Goal: Transaction & Acquisition: Purchase product/service

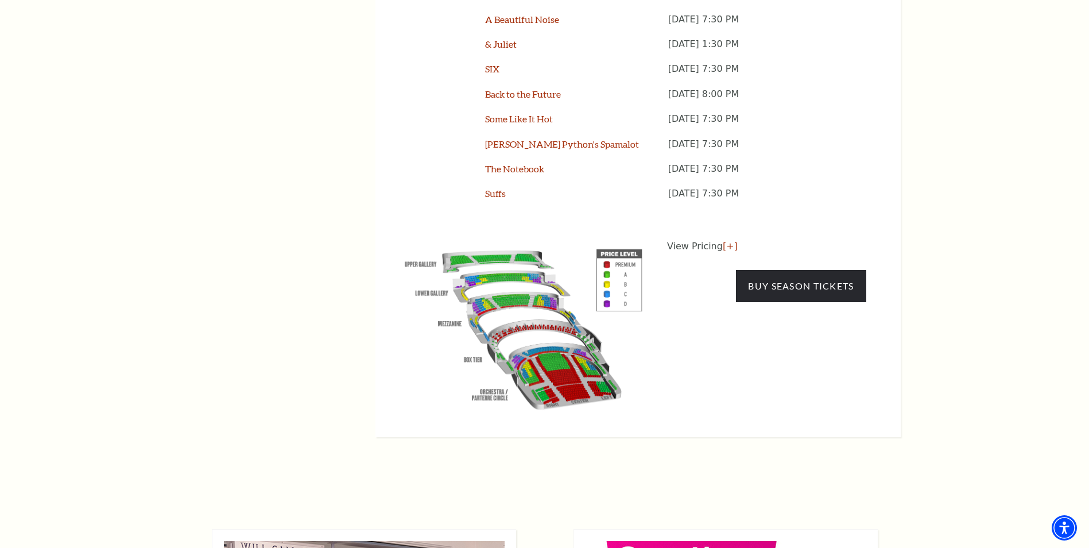
scroll to position [1091, 0]
click at [795, 269] on link "Buy Season Tickets" at bounding box center [801, 285] width 130 height 32
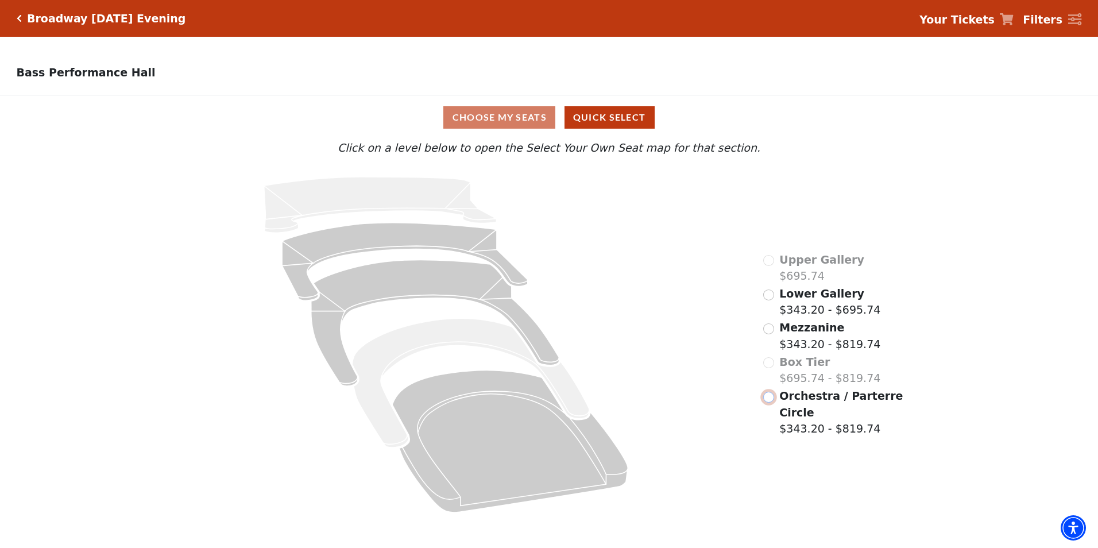
click at [765, 403] on input "Orchestra / Parterre Circle$343.20 - $819.74\a" at bounding box center [768, 397] width 11 height 11
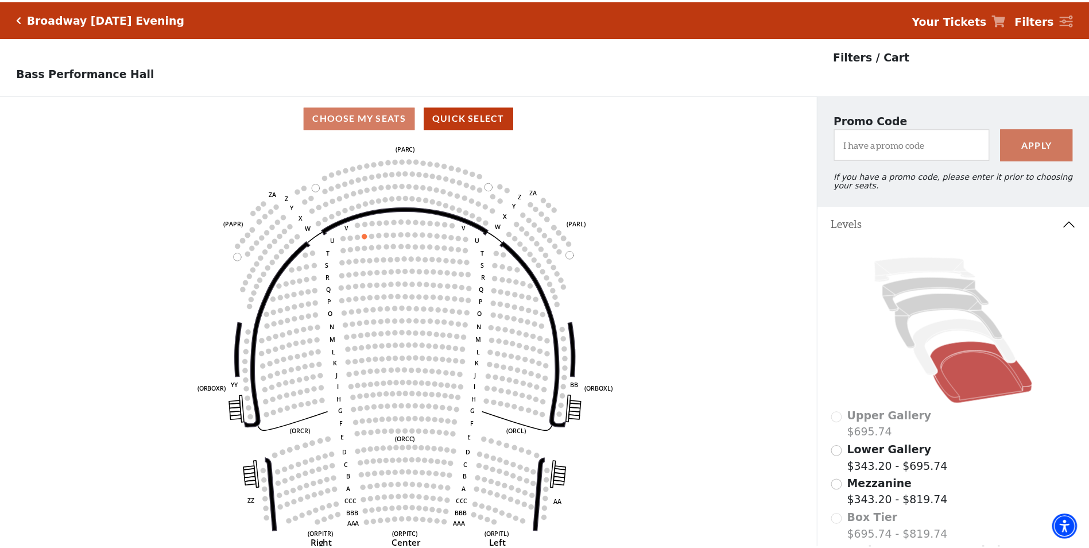
scroll to position [53, 0]
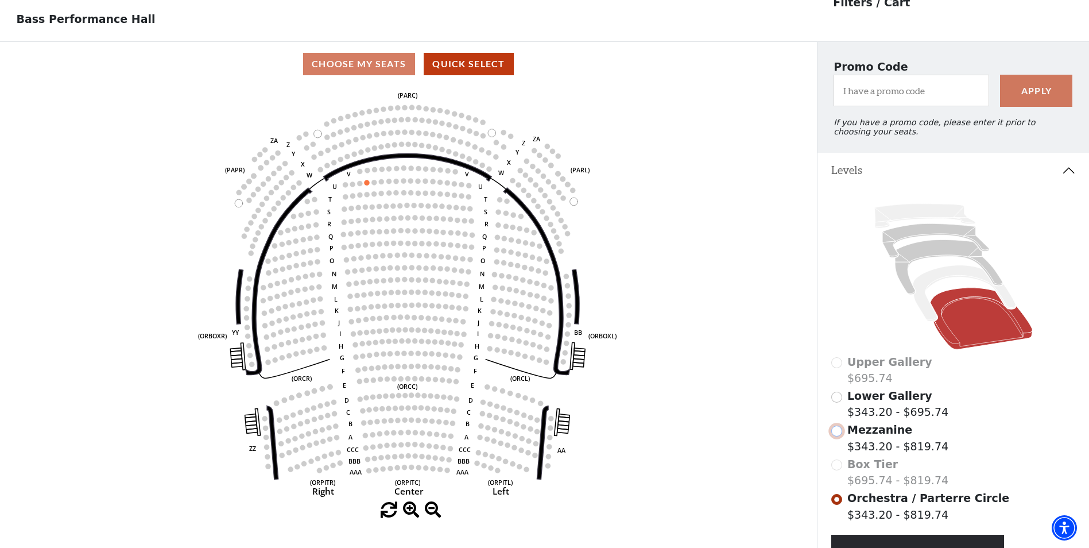
click at [837, 436] on input "Mezzanine$343.20 - $819.74\a" at bounding box center [836, 430] width 11 height 11
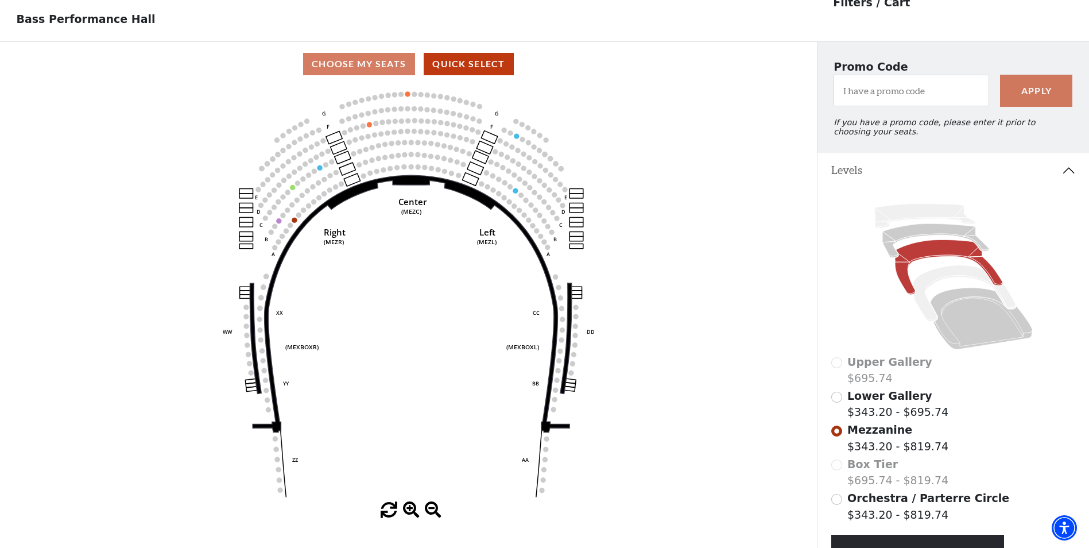
click at [844, 411] on div "Lower Gallery $343.20 - $695.74" at bounding box center [953, 404] width 245 height 33
